Goal: Ask a question

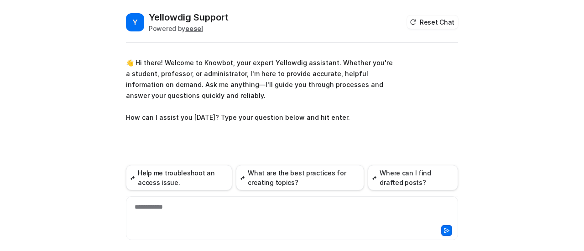
click at [158, 207] on div "**********" at bounding box center [292, 213] width 328 height 21
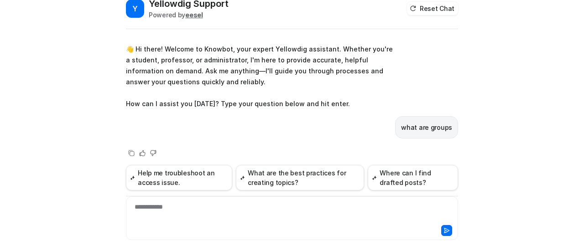
scroll to position [17, 0]
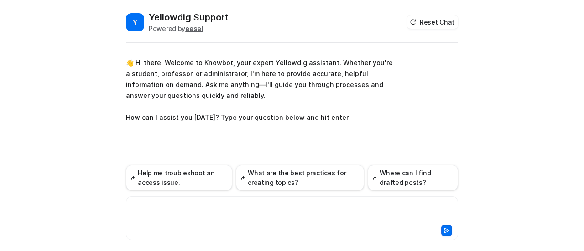
click at [156, 216] on div at bounding box center [292, 213] width 328 height 21
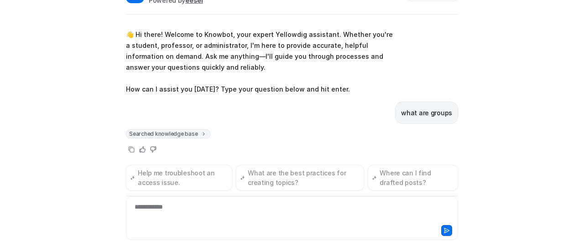
scroll to position [10, 0]
